Goal: Find specific page/section: Find specific page/section

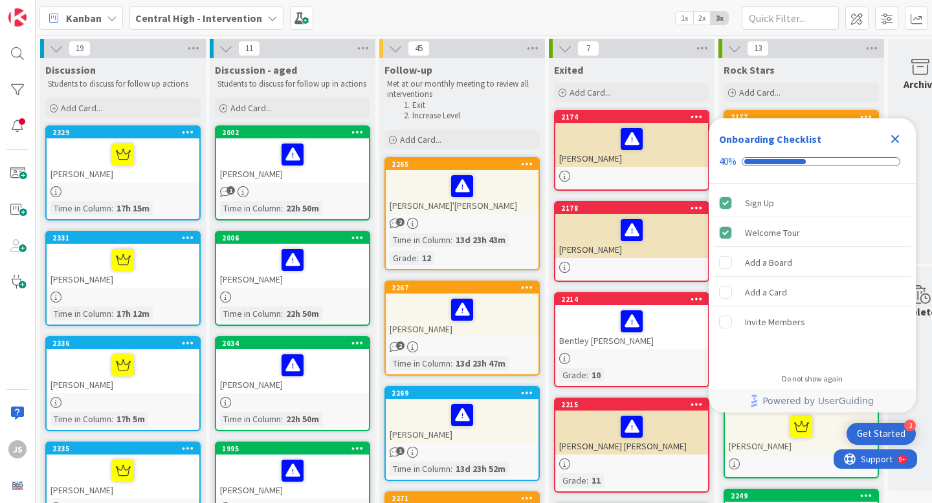
click at [894, 142] on icon "Close Checklist" at bounding box center [895, 139] width 16 height 16
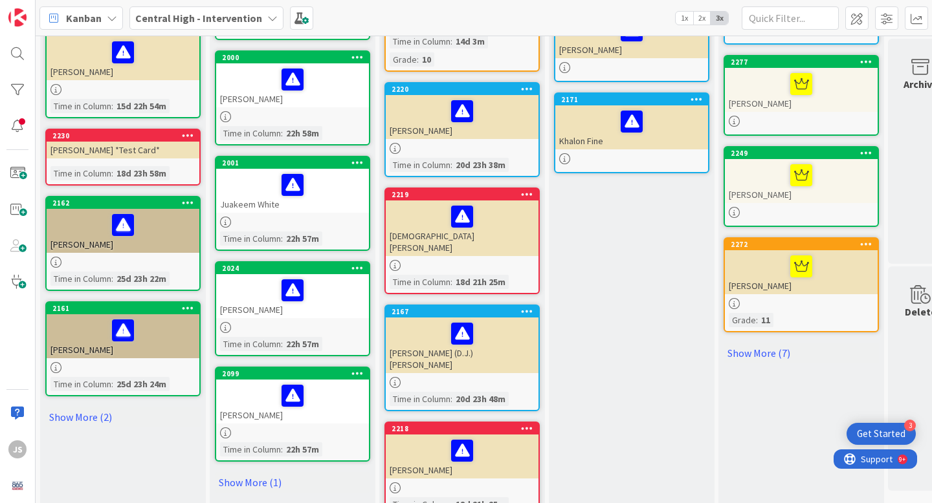
scroll to position [746, 0]
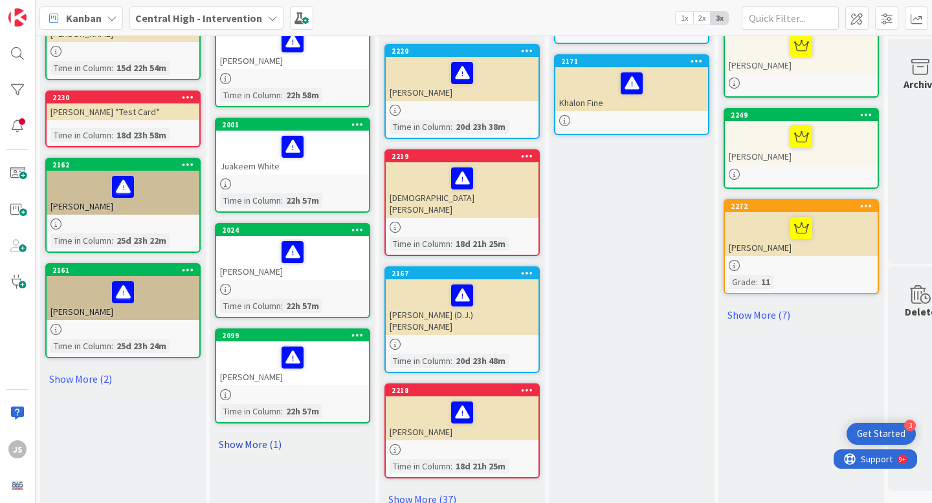
click at [258, 443] on link "Show More (1)" at bounding box center [292, 444] width 155 height 21
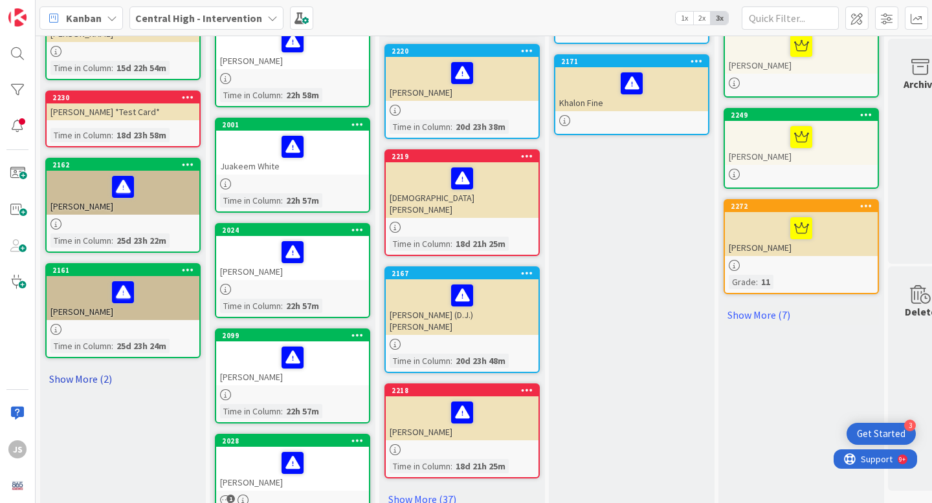
click at [83, 378] on link "Show More (2)" at bounding box center [122, 379] width 155 height 21
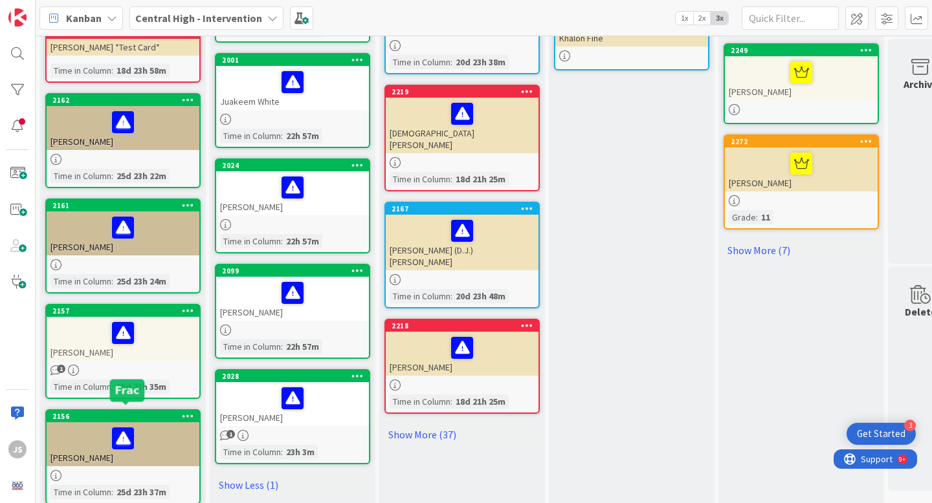
scroll to position [806, 0]
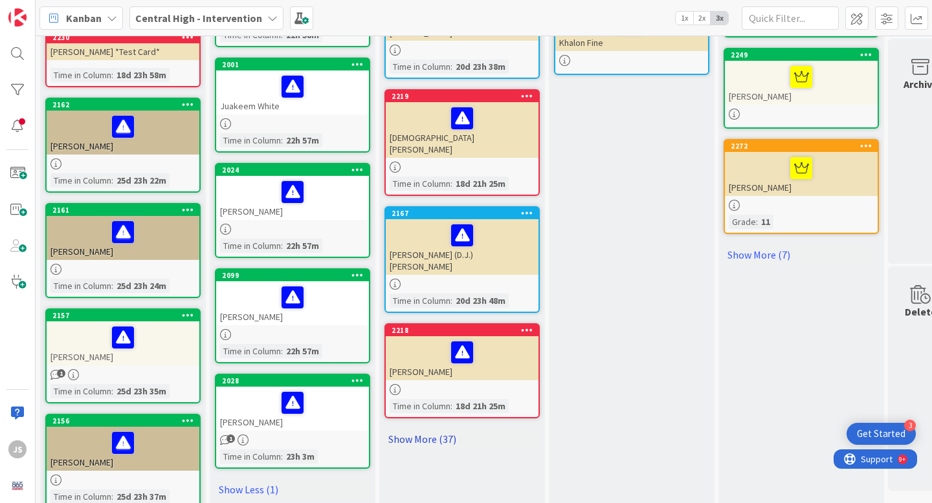
click at [408, 429] on link "Show More (37)" at bounding box center [461, 439] width 155 height 21
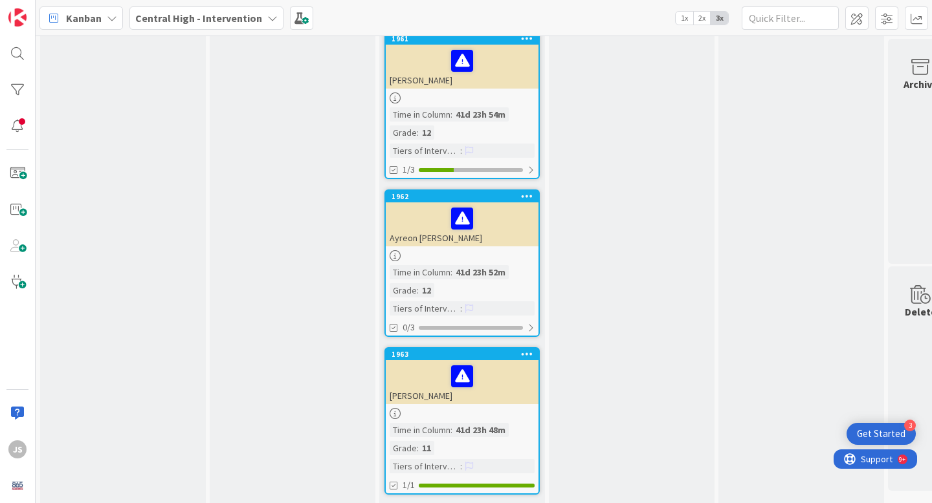
scroll to position [5098, 0]
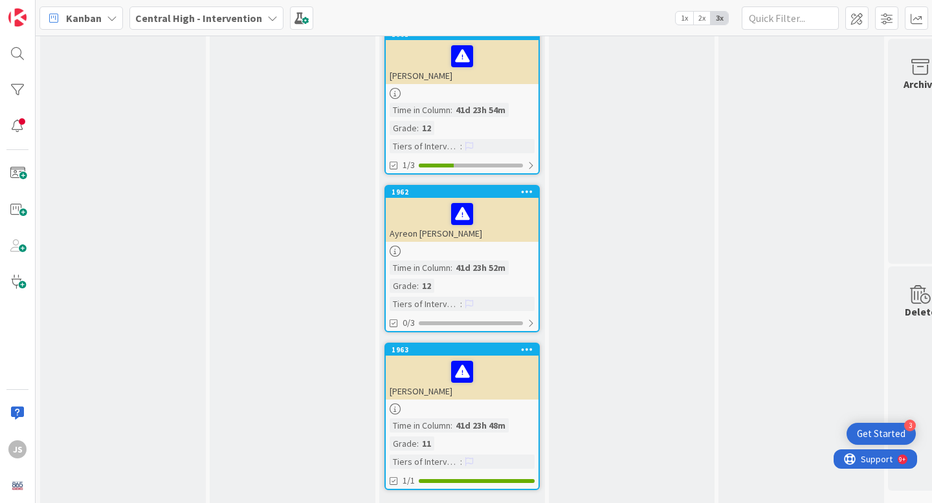
click at [425, 501] on link "Show Less (37)" at bounding box center [461, 511] width 155 height 21
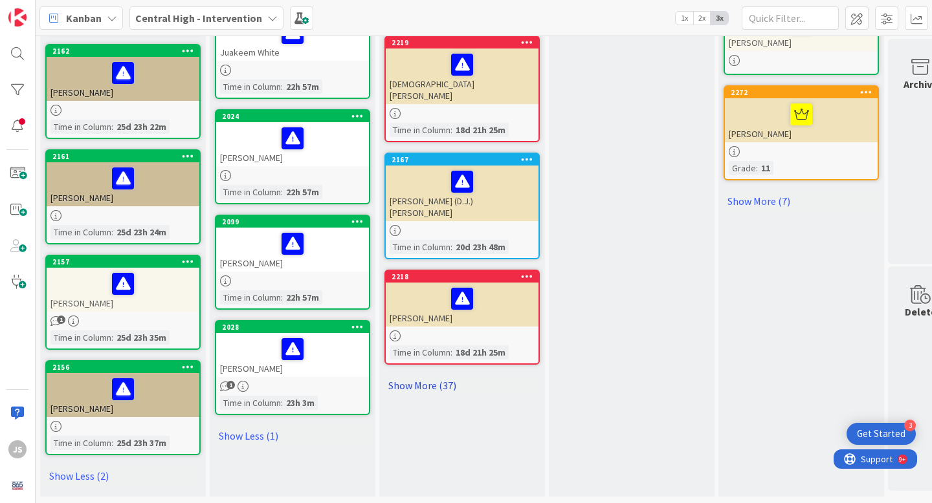
scroll to position [860, 0]
click at [438, 375] on link "Show More (37)" at bounding box center [461, 385] width 155 height 21
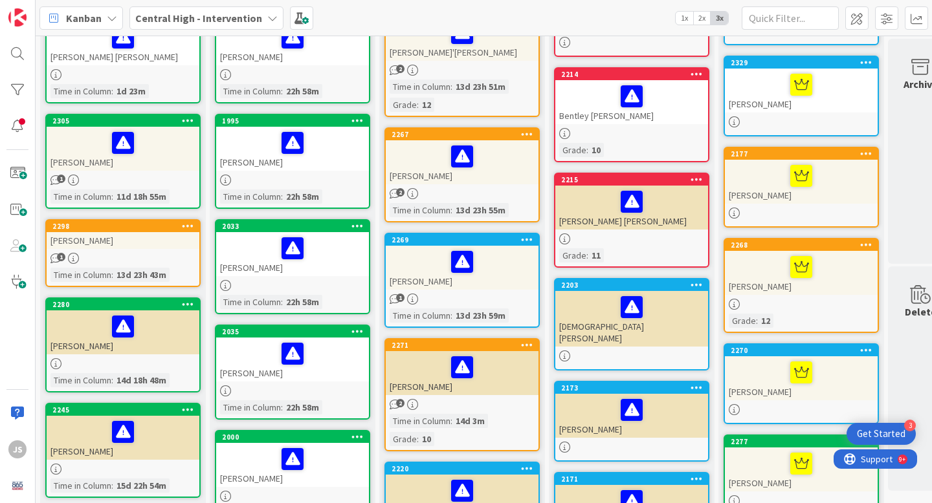
scroll to position [327, 0]
